Goal: Information Seeking & Learning: Understand process/instructions

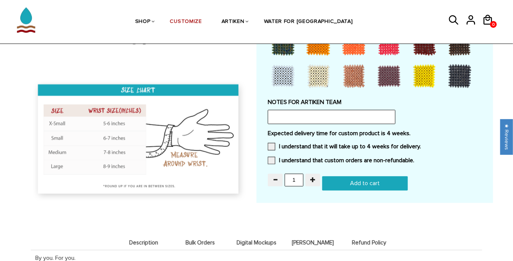
scroll to position [668, 0]
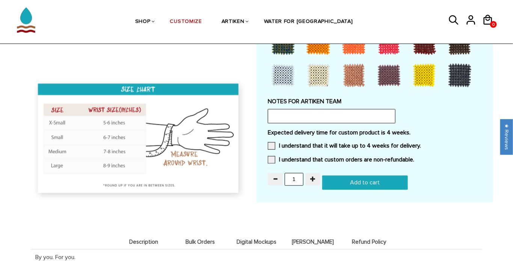
click at [301, 117] on input "text" at bounding box center [332, 116] width 128 height 14
click at [242, 149] on img at bounding box center [139, 139] width 216 height 125
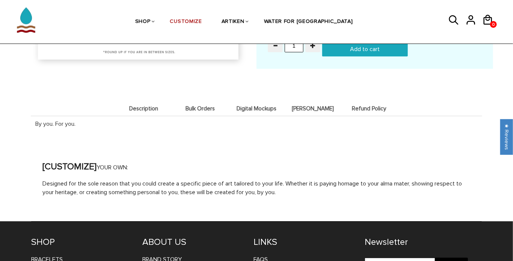
scroll to position [802, 0]
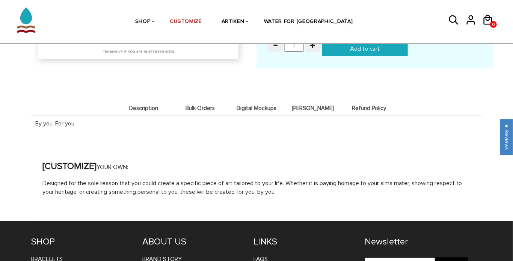
click at [205, 105] on span "Bulk Orders" at bounding box center [200, 108] width 53 height 6
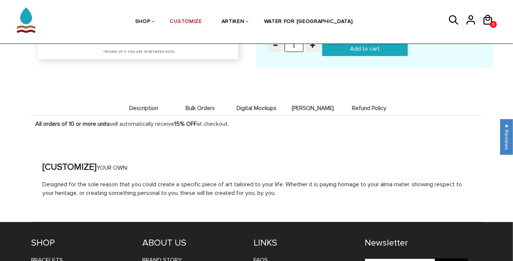
click at [154, 103] on li "Description" at bounding box center [144, 108] width 56 height 15
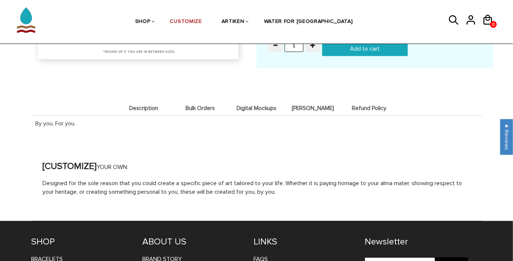
click at [203, 105] on span "Bulk Orders" at bounding box center [200, 108] width 53 height 6
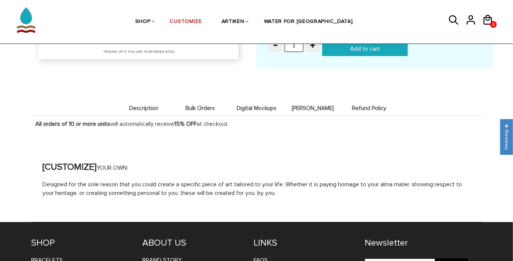
click at [248, 105] on span "Digital Mockups" at bounding box center [256, 108] width 53 height 6
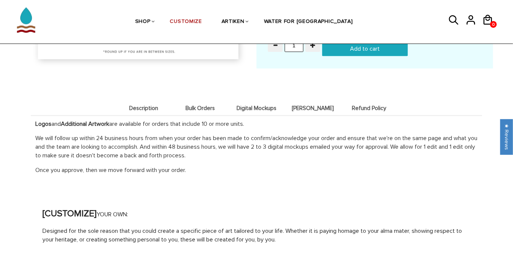
click at [332, 109] on span "[PERSON_NAME]" at bounding box center [313, 108] width 53 height 6
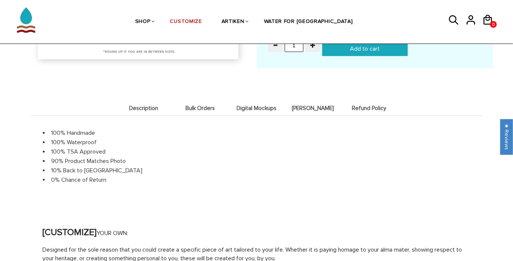
click at [378, 107] on span "Refund Policy" at bounding box center [369, 108] width 53 height 6
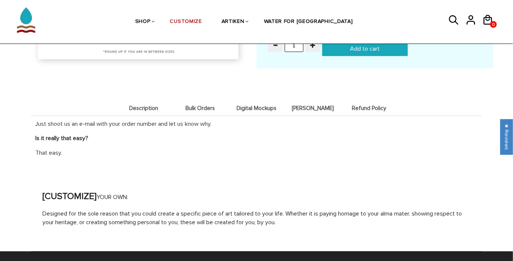
click at [143, 112] on li "Description" at bounding box center [144, 108] width 56 height 15
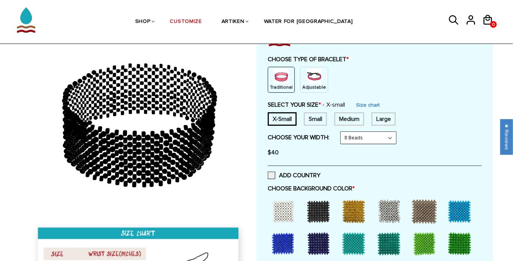
scroll to position [77, 0]
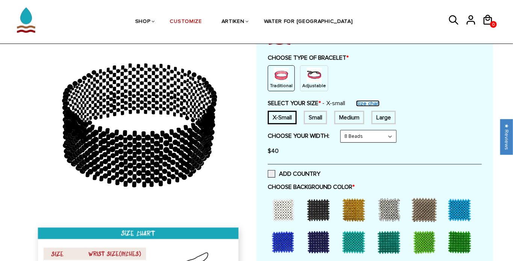
click at [374, 102] on link "Size chart" at bounding box center [368, 103] width 24 height 6
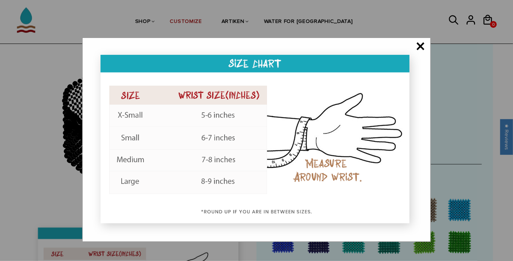
click at [418, 47] on span "×" at bounding box center [420, 47] width 9 height 8
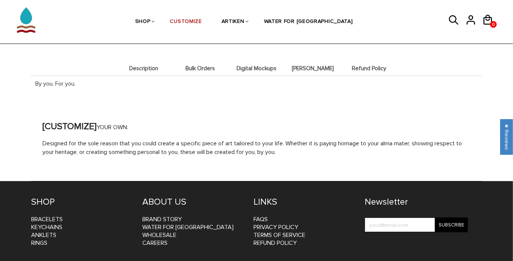
scroll to position [844, 0]
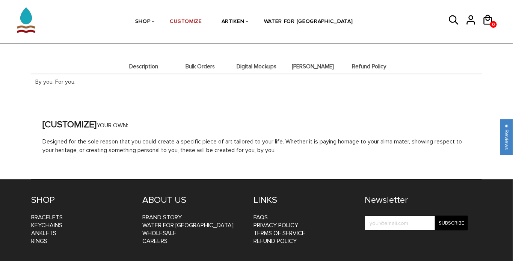
click at [197, 68] on span "Bulk Orders" at bounding box center [200, 66] width 53 height 6
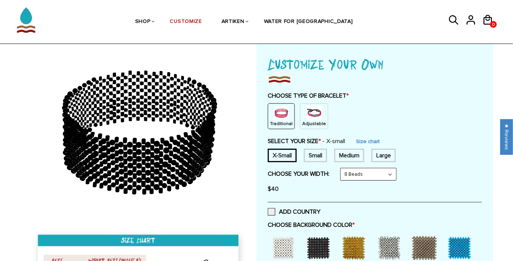
scroll to position [0, 0]
